Goal: Information Seeking & Learning: Learn about a topic

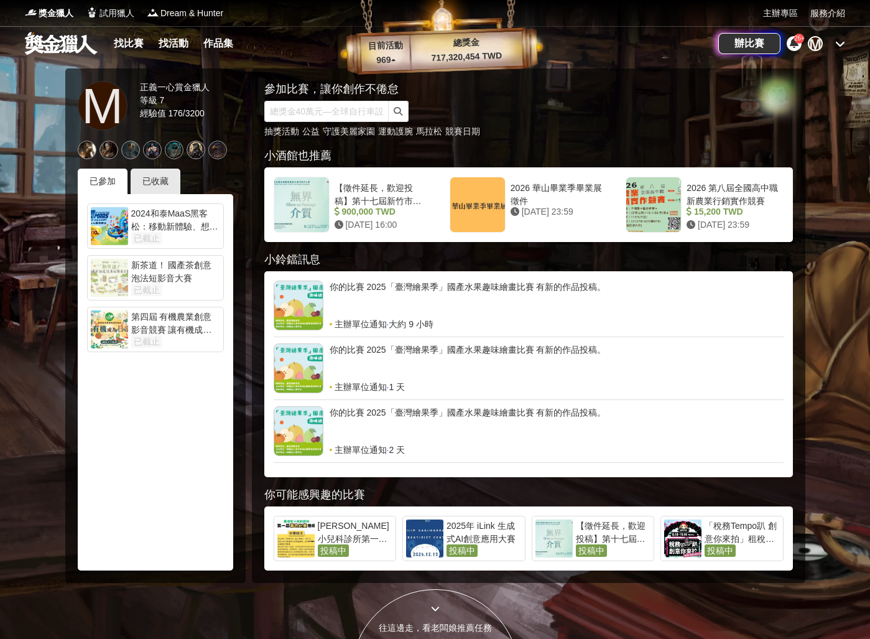
click at [841, 42] on icon at bounding box center [840, 44] width 10 height 10
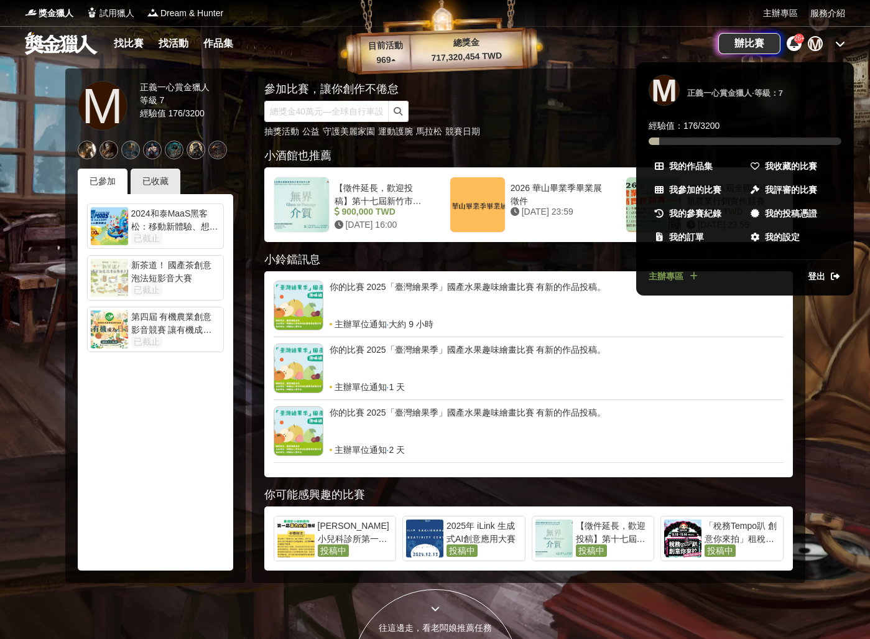
click at [806, 276] on div "登出" at bounding box center [793, 276] width 96 height 13
click at [818, 277] on span "登出" at bounding box center [816, 276] width 17 height 13
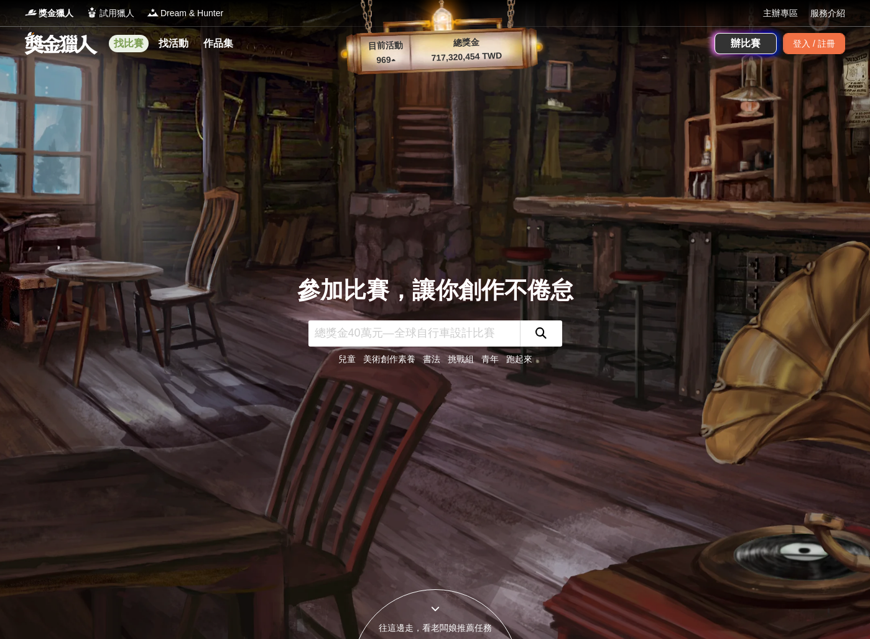
click at [136, 42] on link "找比賽" at bounding box center [129, 43] width 40 height 17
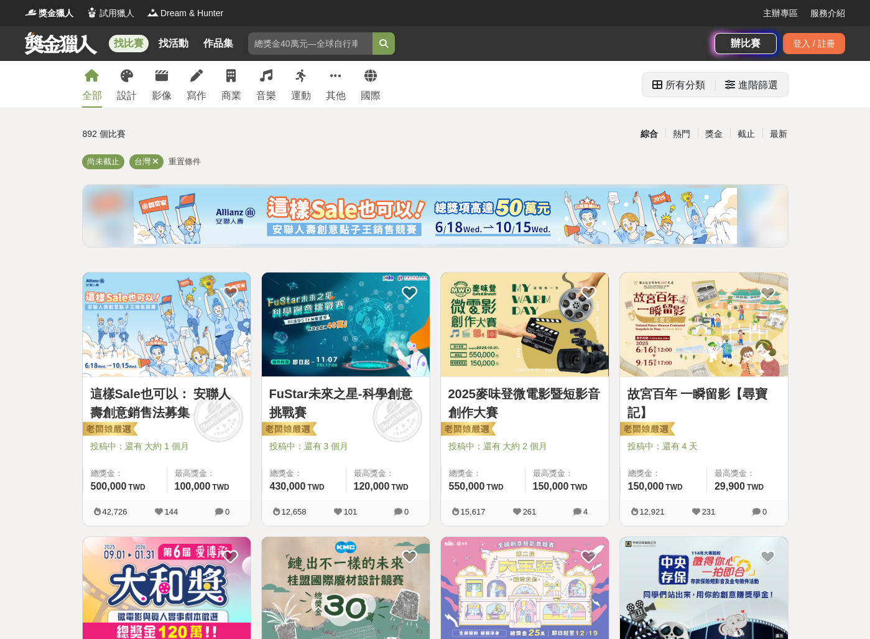
click at [687, 93] on div "所有分類" at bounding box center [685, 85] width 40 height 25
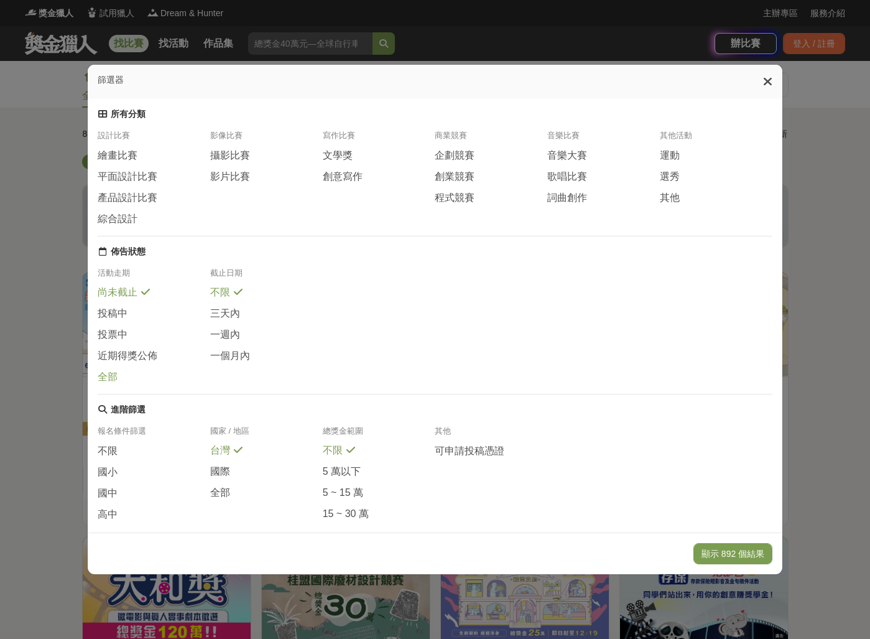
click at [121, 379] on span at bounding box center [126, 375] width 10 height 10
click at [718, 551] on button "顯示 43555 個結果" at bounding box center [727, 553] width 89 height 21
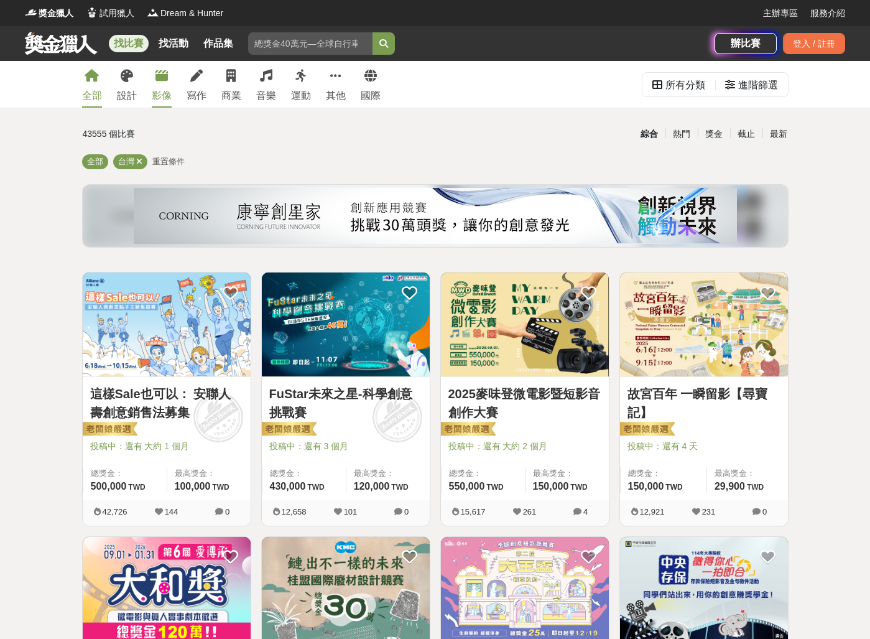
click at [170, 76] on link "影像" at bounding box center [162, 84] width 20 height 47
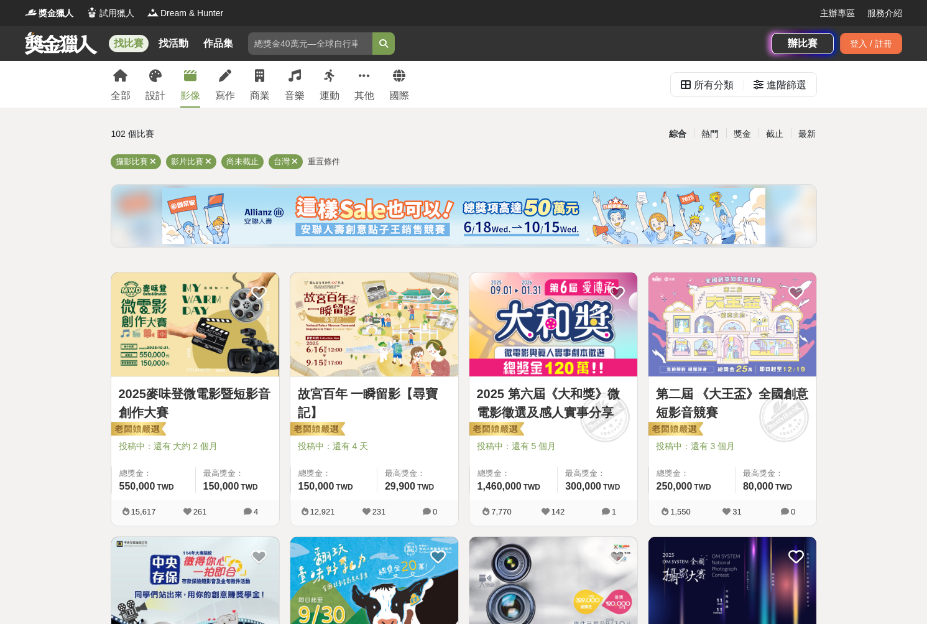
click at [60, 49] on link at bounding box center [61, 43] width 75 height 24
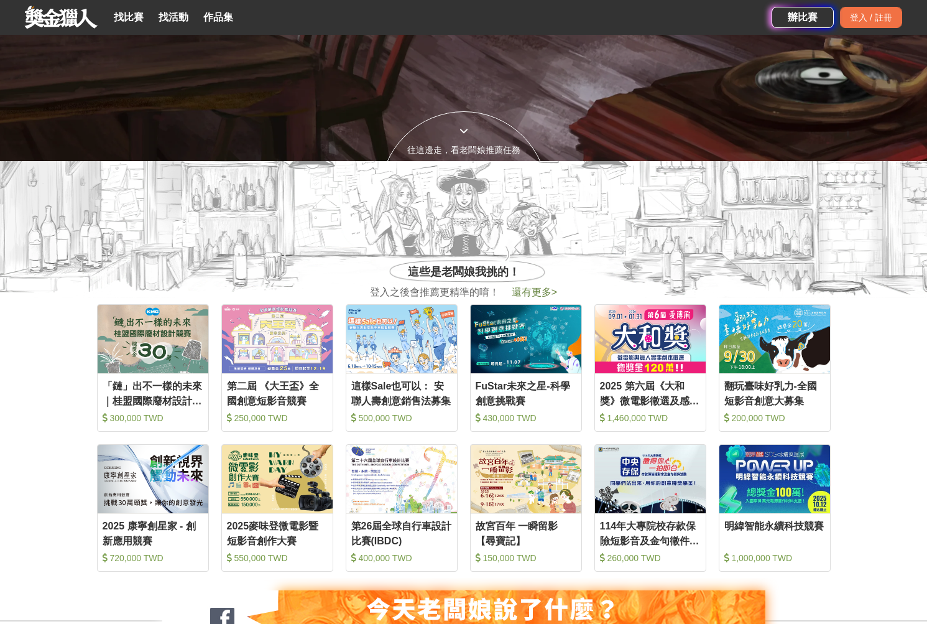
scroll to position [481, 0]
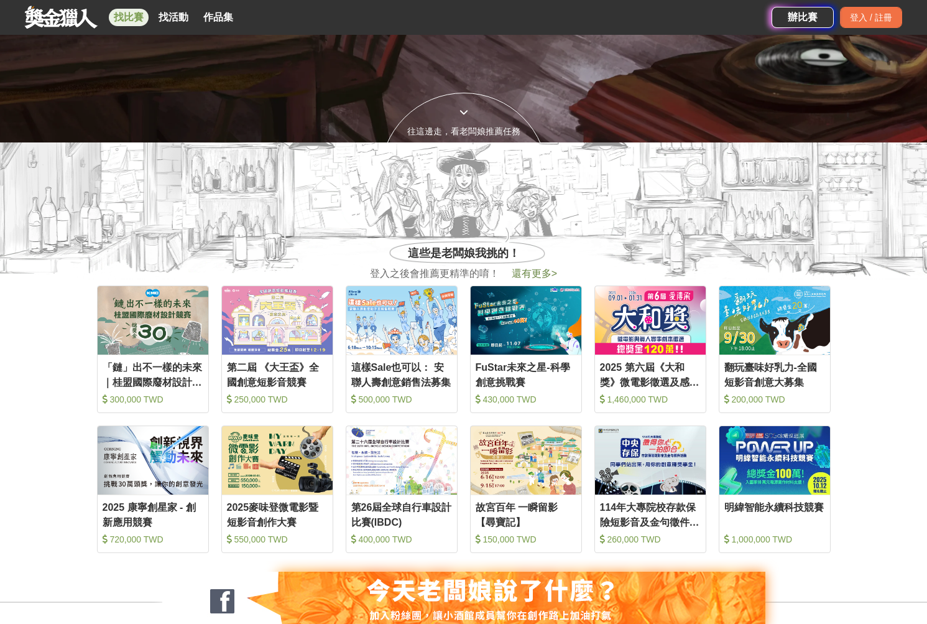
click at [126, 19] on link "找比賽" at bounding box center [129, 17] width 40 height 17
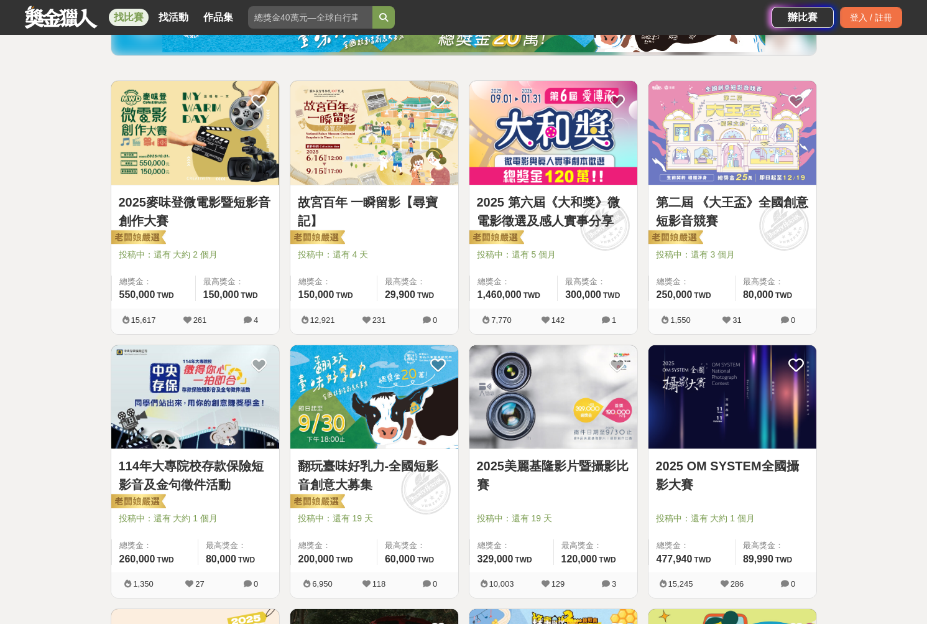
scroll to position [147, 0]
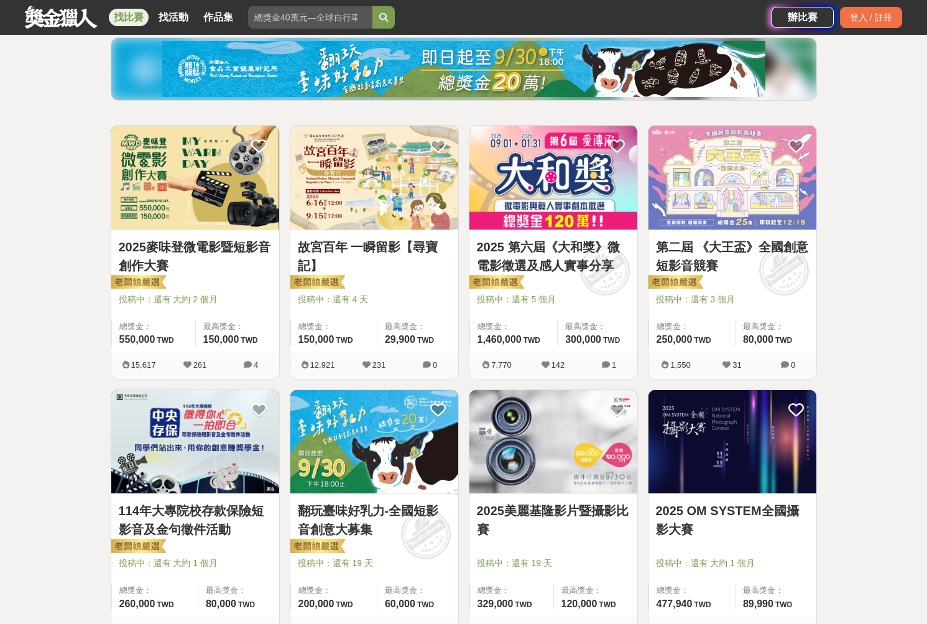
click at [721, 263] on link "第二屆 《大王盃》全國創意短影音競賽" at bounding box center [732, 256] width 153 height 37
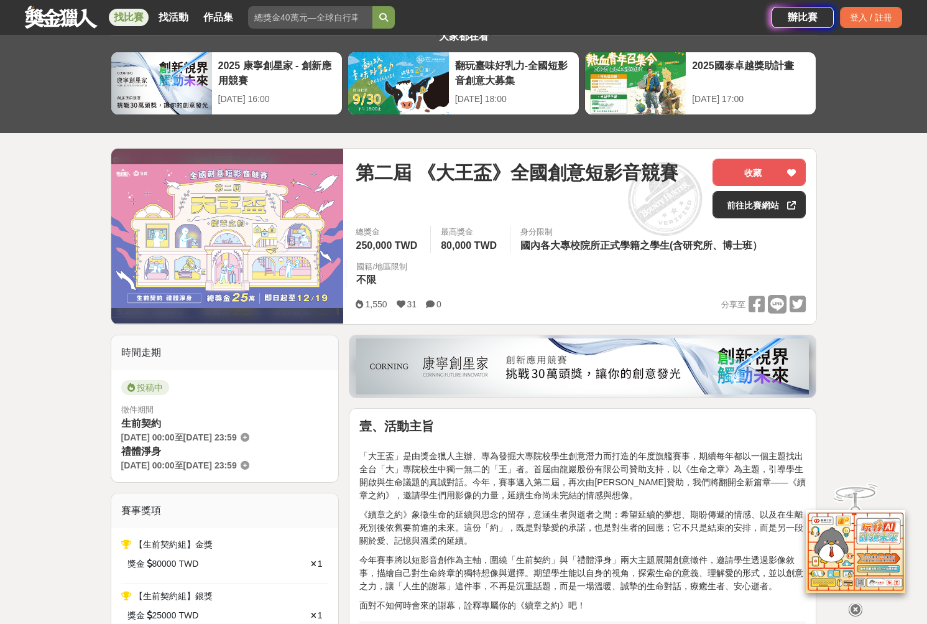
scroll to position [47, 0]
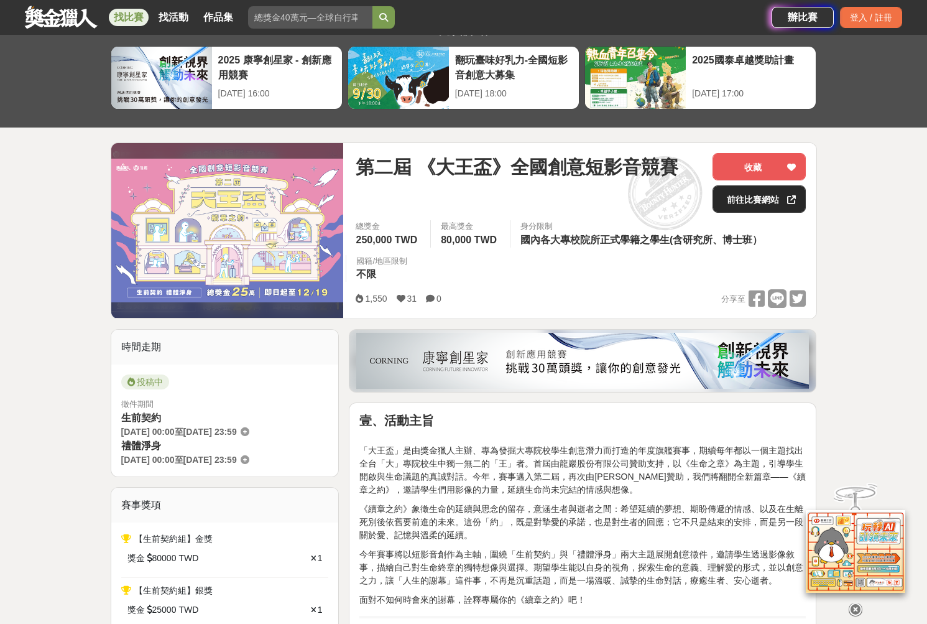
click at [757, 201] on link "前往比賽網站" at bounding box center [759, 198] width 93 height 27
click at [791, 197] on icon at bounding box center [791, 199] width 9 height 9
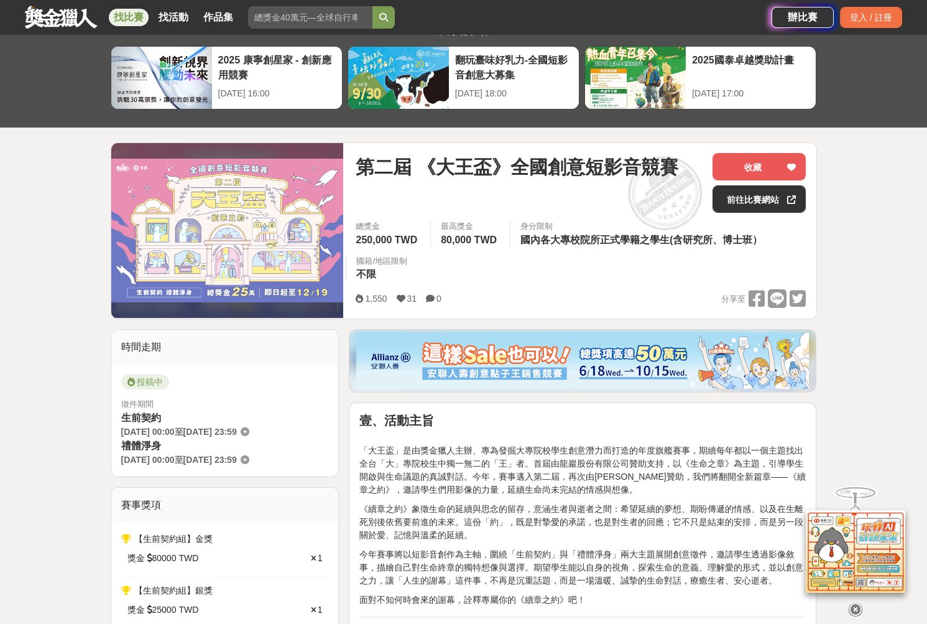
click at [46, 17] on link at bounding box center [61, 17] width 75 height 24
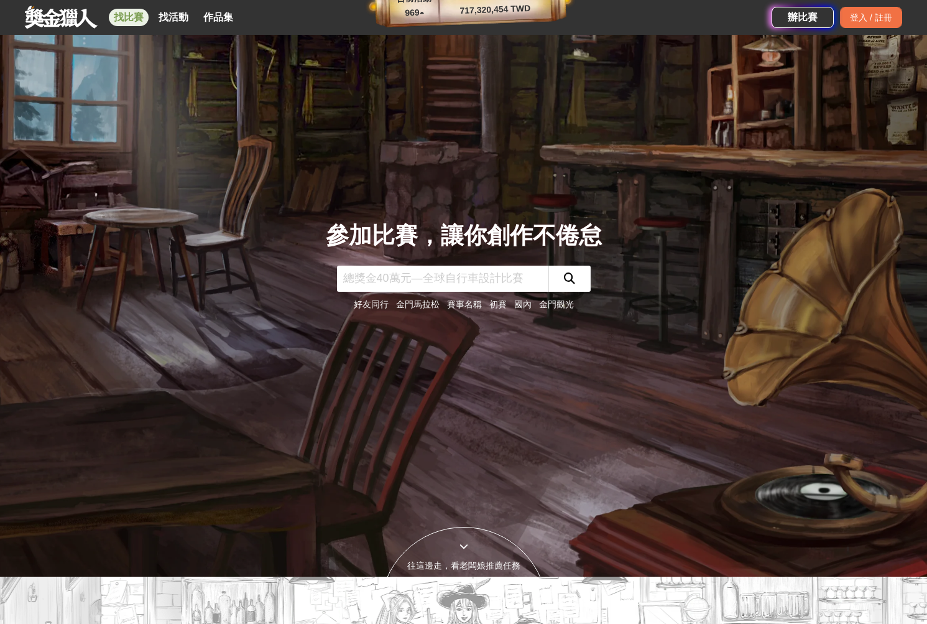
click at [137, 20] on link "找比賽" at bounding box center [129, 17] width 40 height 17
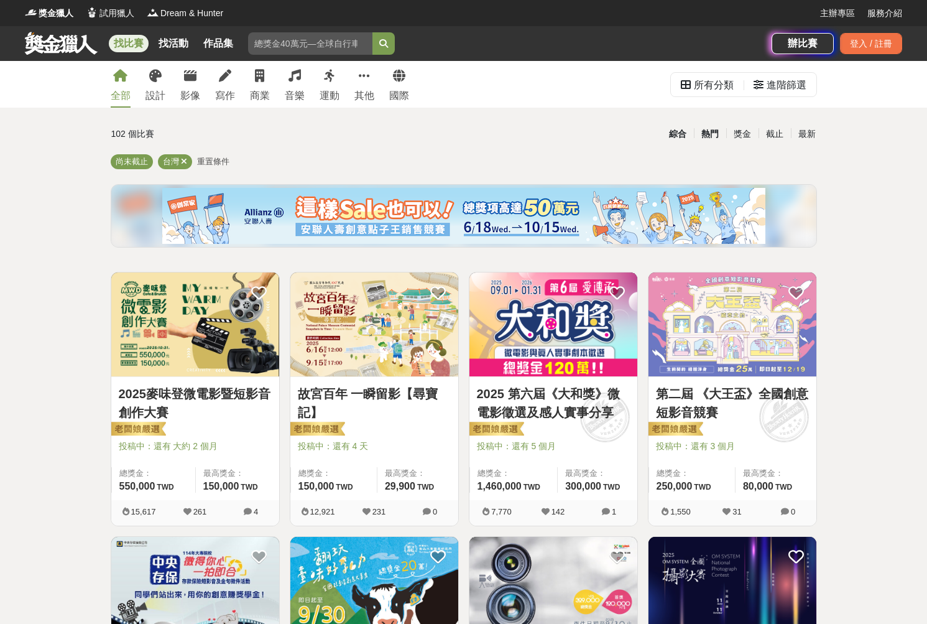
click at [699, 136] on div "熱門" at bounding box center [710, 134] width 32 height 22
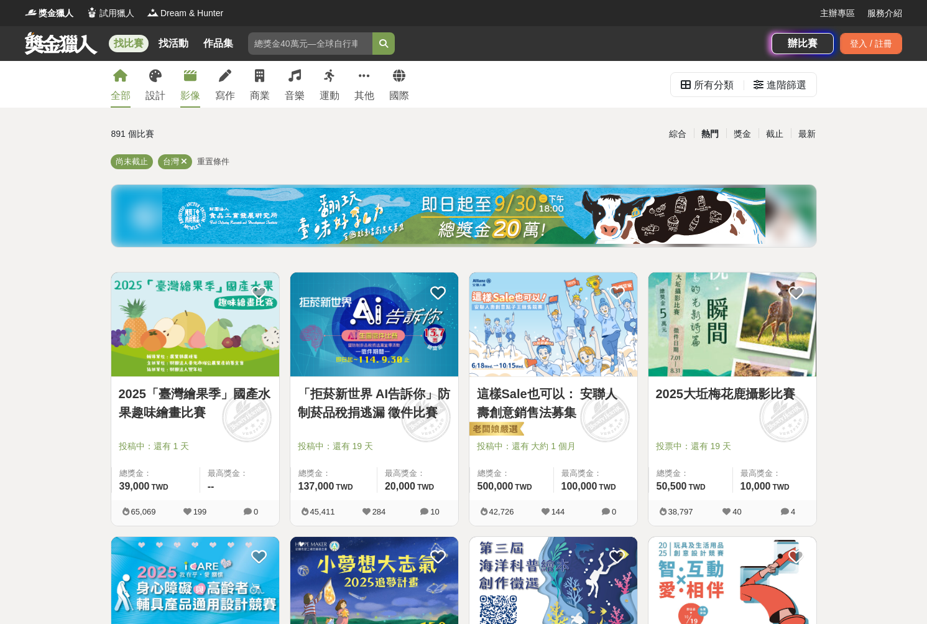
click at [184, 81] on icon at bounding box center [190, 76] width 12 height 12
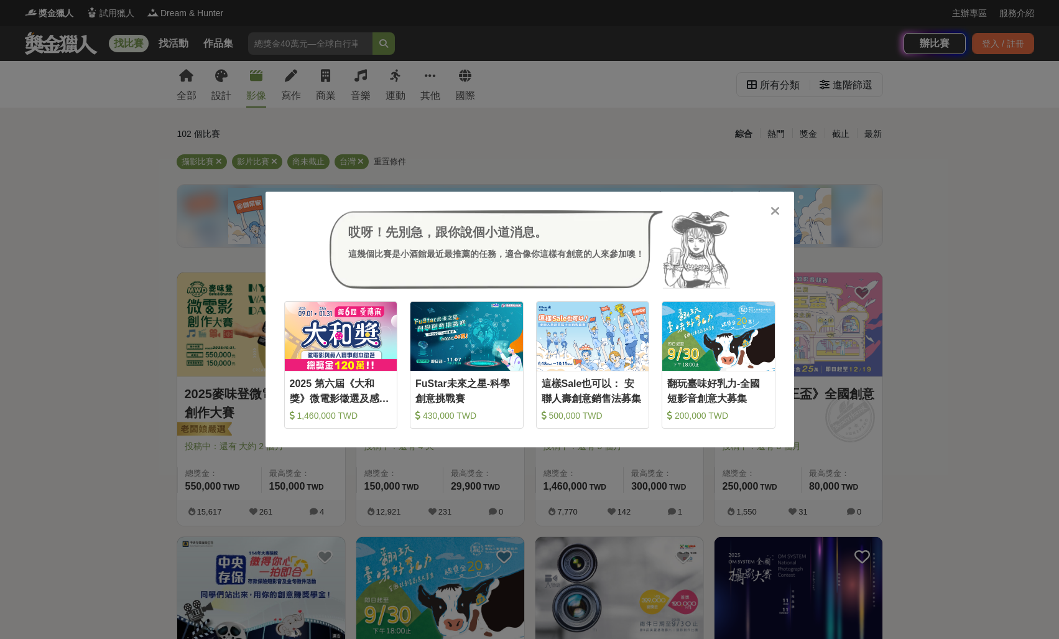
click at [770, 208] on icon at bounding box center [774, 211] width 9 height 12
